Goal: Task Accomplishment & Management: Use online tool/utility

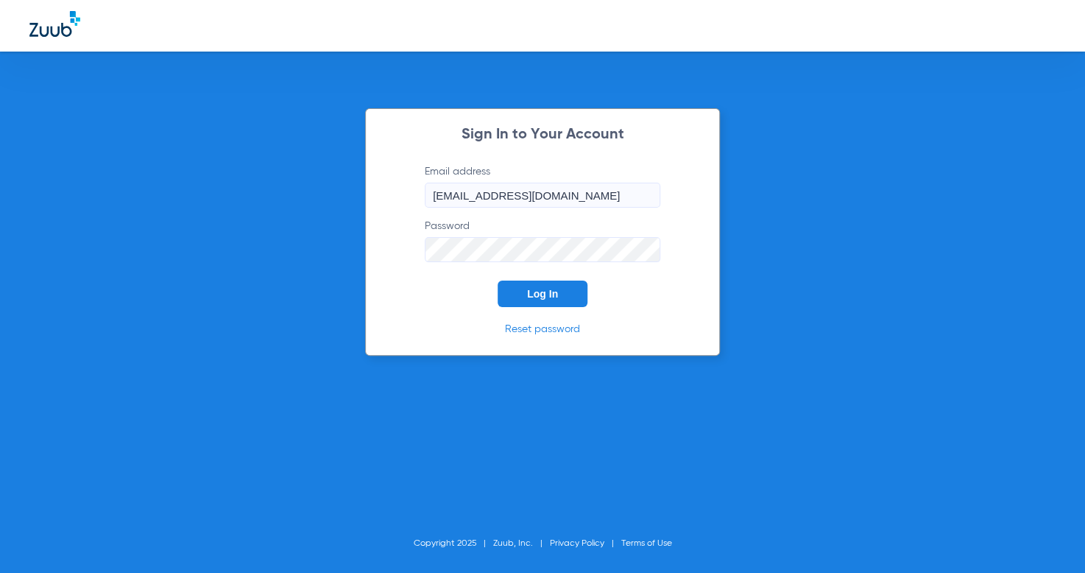
click at [543, 275] on form "Email address [EMAIL_ADDRESS][DOMAIN_NAME] Password Log In" at bounding box center [543, 235] width 280 height 143
click at [554, 289] on span "Log In" at bounding box center [542, 294] width 31 height 12
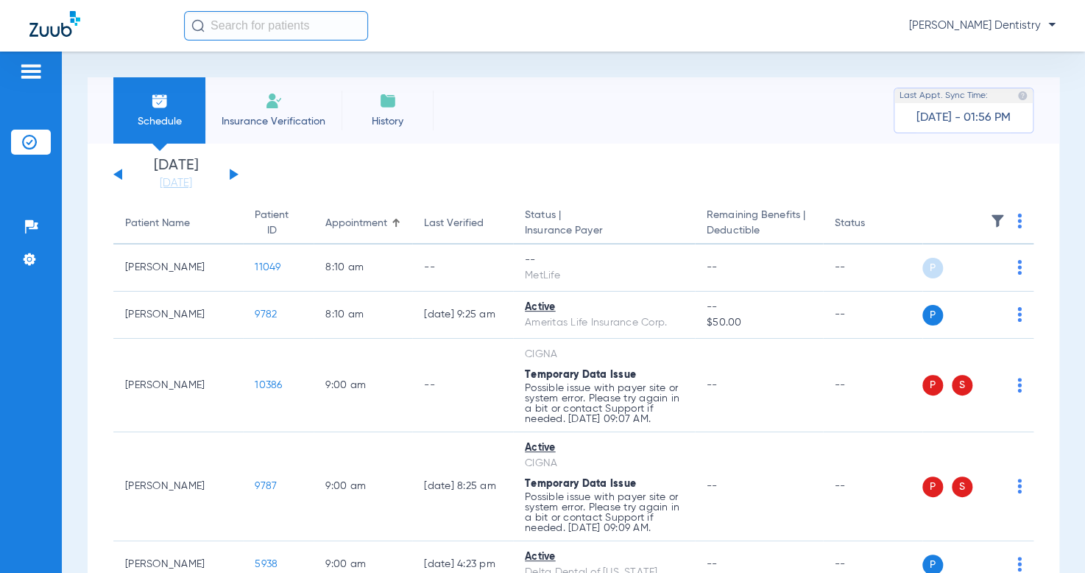
click at [234, 177] on div "[DATE] [DATE] [DATE] [DATE] [DATE] [DATE] [DATE] [DATE] [DATE] [DATE] [DATE] [D…" at bounding box center [175, 174] width 125 height 32
click at [233, 172] on button at bounding box center [234, 174] width 9 height 11
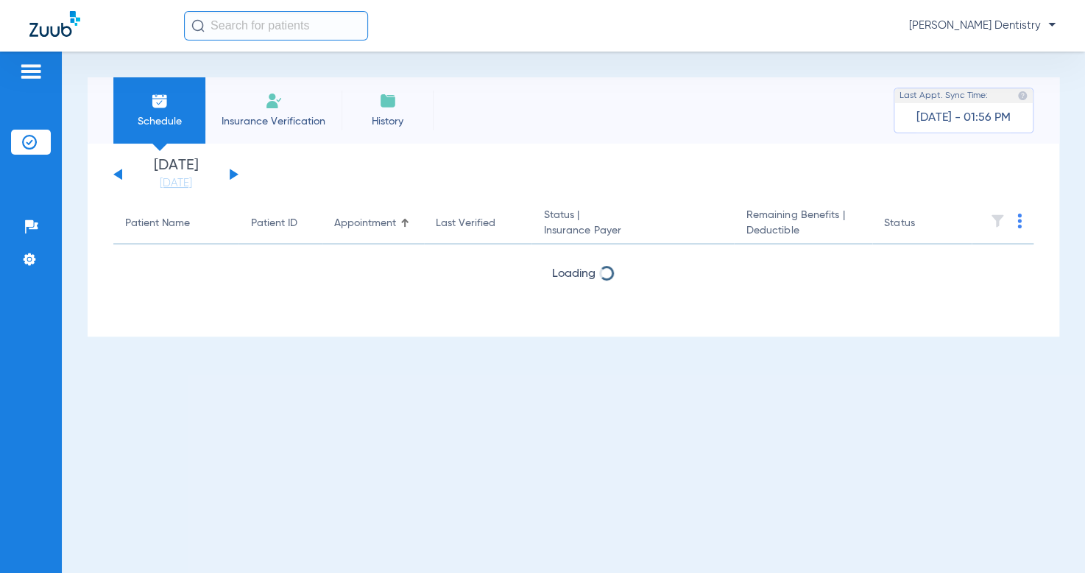
click at [233, 172] on button at bounding box center [234, 174] width 9 height 11
click at [233, 173] on button at bounding box center [234, 174] width 9 height 11
click at [229, 175] on div "[DATE] [DATE] [DATE] [DATE] [DATE] [DATE] [DATE] [DATE] [DATE] [DATE] [DATE] [D…" at bounding box center [175, 174] width 125 height 32
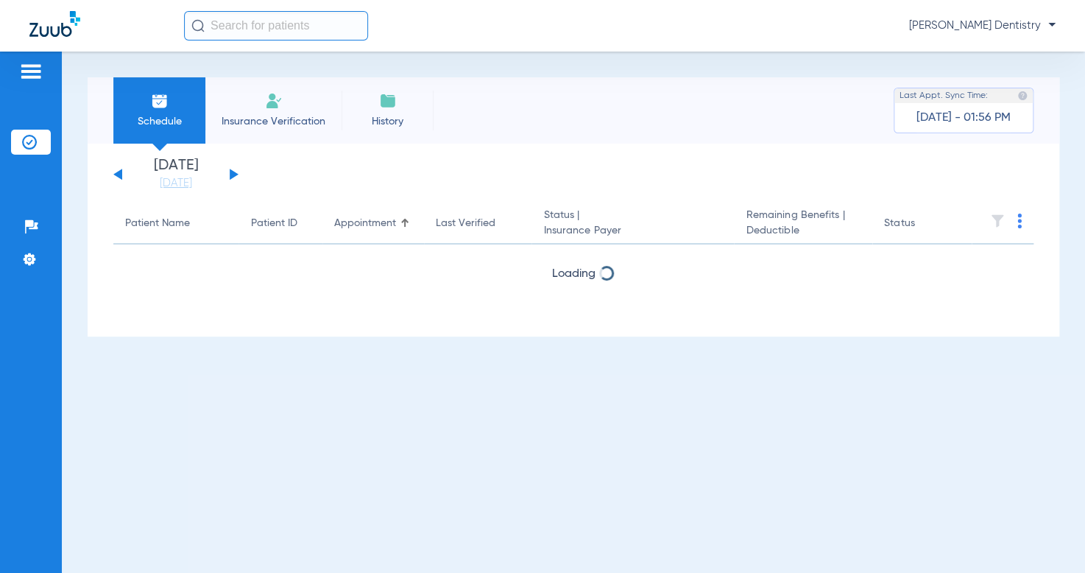
click at [229, 175] on div "[DATE] [DATE] [DATE] [DATE] [DATE] [DATE] [DATE] [DATE] [DATE] [DATE] [DATE] [D…" at bounding box center [175, 174] width 125 height 32
click at [230, 175] on button at bounding box center [234, 174] width 9 height 11
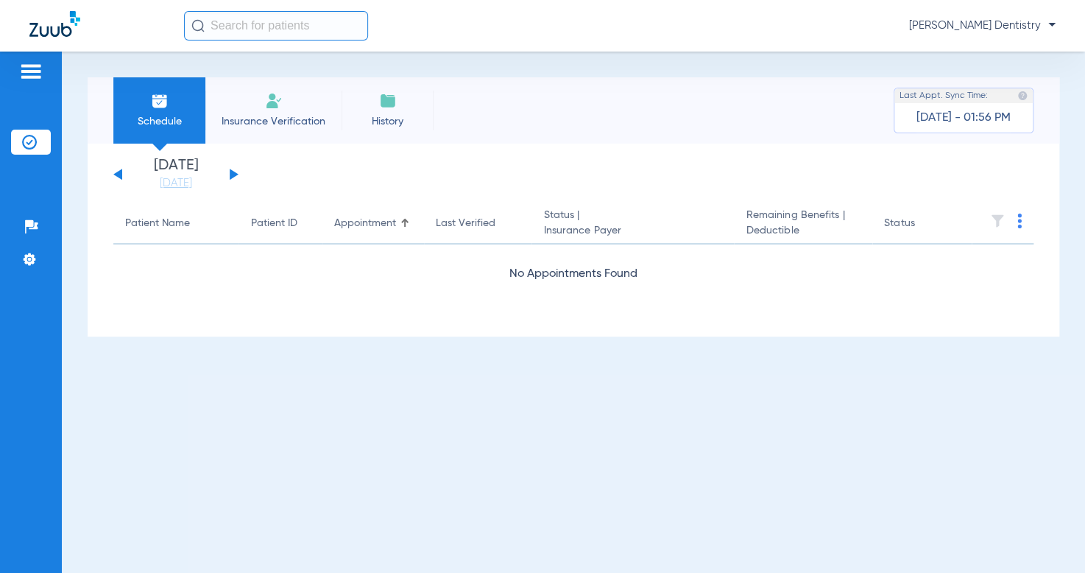
click at [230, 175] on button at bounding box center [234, 174] width 9 height 11
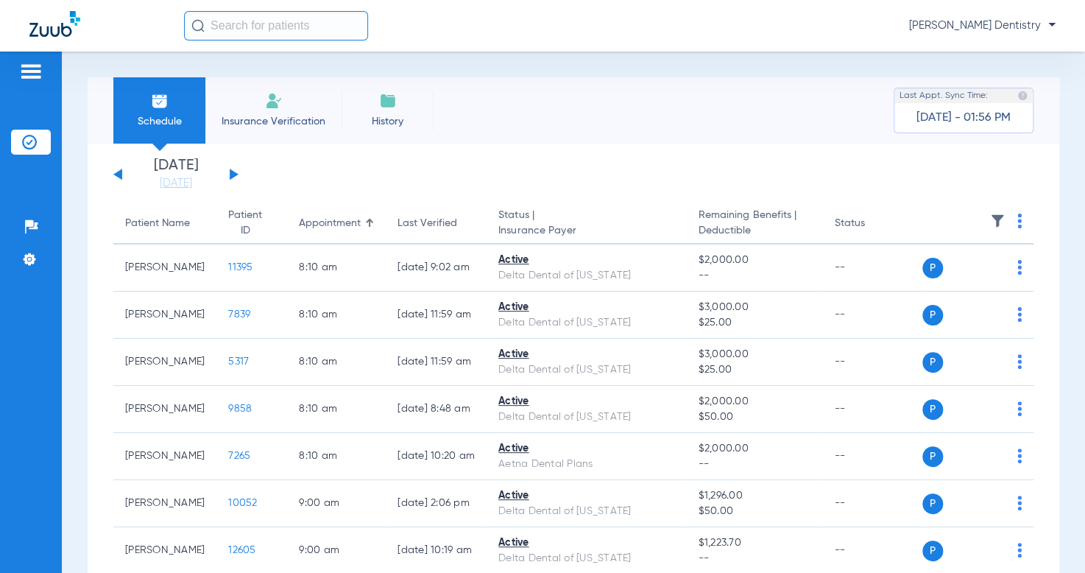
click at [1005, 219] on th at bounding box center [979, 223] width 112 height 41
click at [1018, 222] on img at bounding box center [1020, 221] width 4 height 15
click at [954, 275] on span "Verify All" at bounding box center [952, 280] width 92 height 10
